Goal: Complete application form

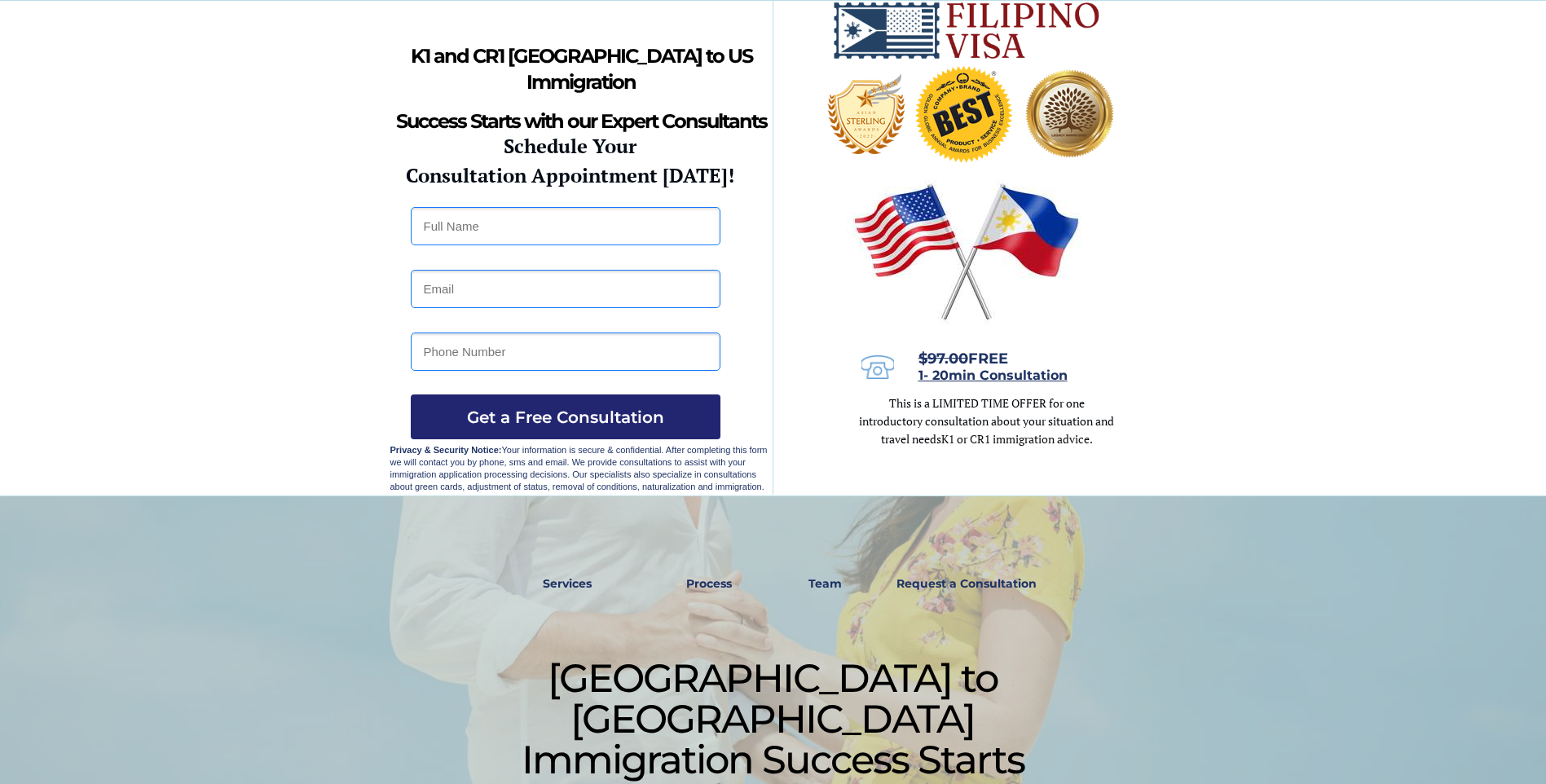
click at [439, 225] on input "text" at bounding box center [565, 226] width 310 height 39
type input "[PERSON_NAME]"
type input "[EMAIL_ADDRESS][DOMAIN_NAME]"
type input "7023737261"
click at [582, 417] on span "Get a Free Consultation" at bounding box center [565, 417] width 310 height 20
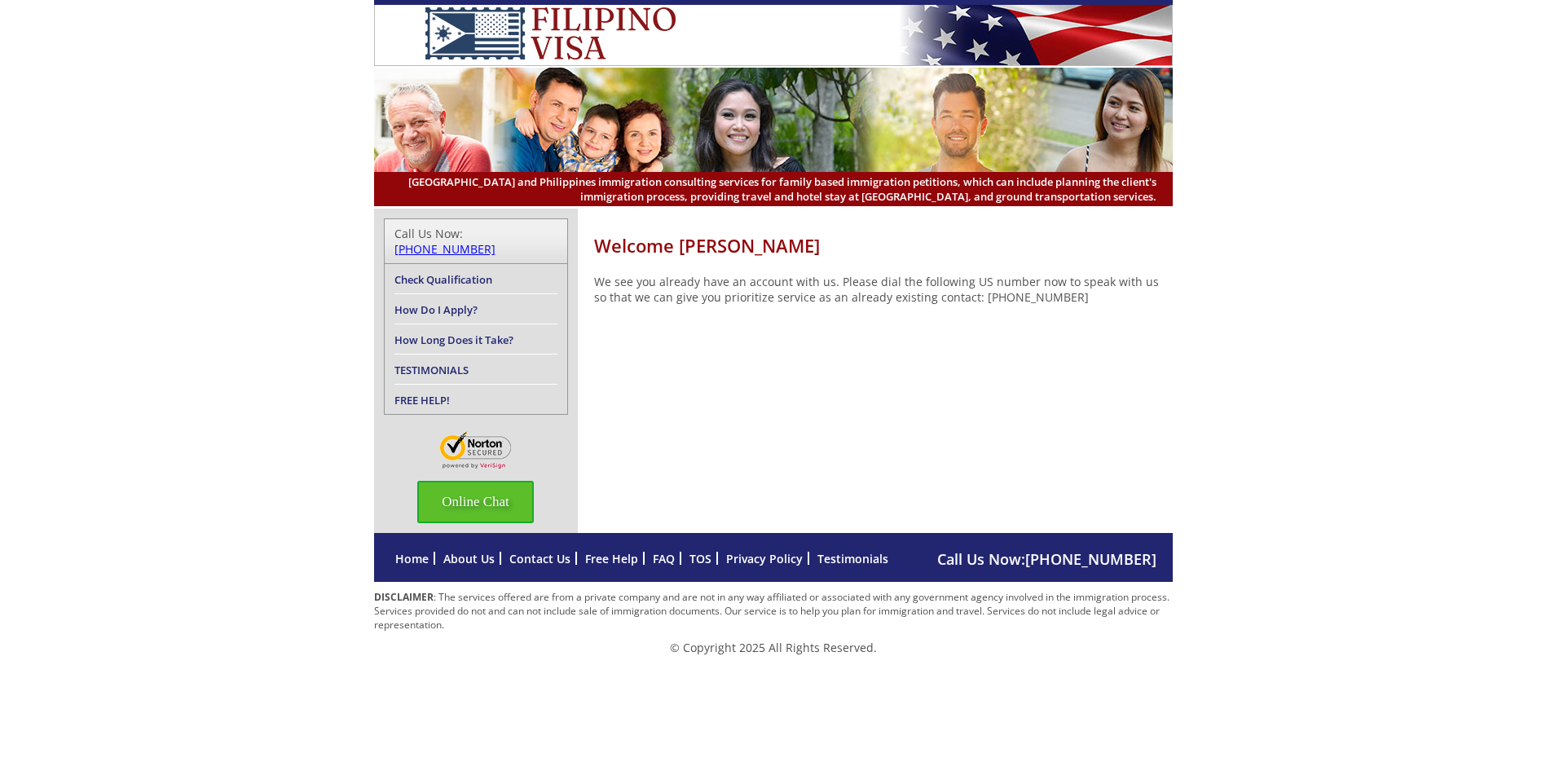
click at [467, 486] on span "Online Chat" at bounding box center [476, 501] width 117 height 42
